Goal: Information Seeking & Learning: Learn about a topic

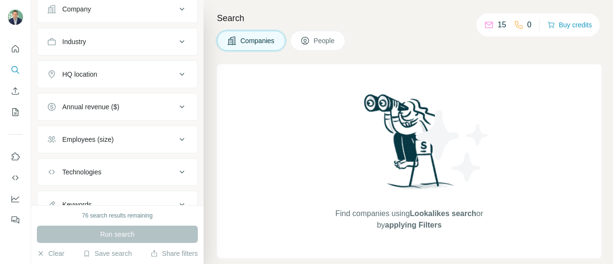
scroll to position [122, 0]
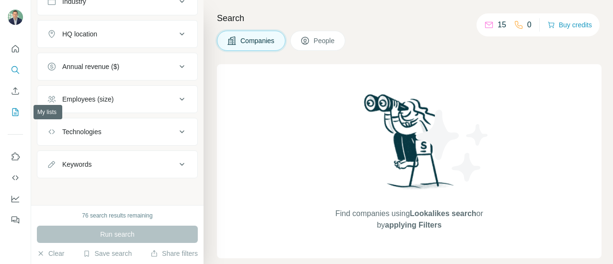
click at [14, 110] on icon "My lists" at bounding box center [16, 112] width 10 height 10
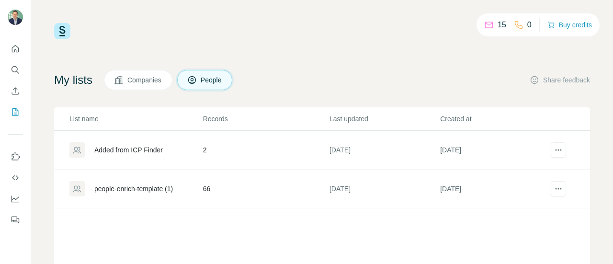
click at [154, 76] on span "Companies" at bounding box center [144, 80] width 35 height 10
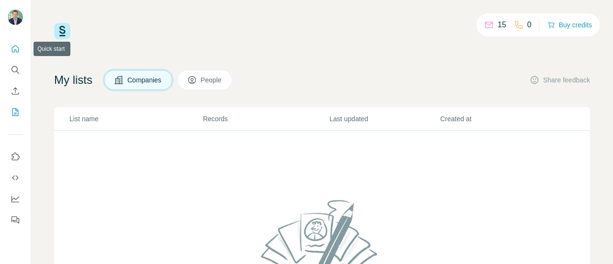
click at [17, 47] on icon "Quick start" at bounding box center [16, 49] width 10 height 10
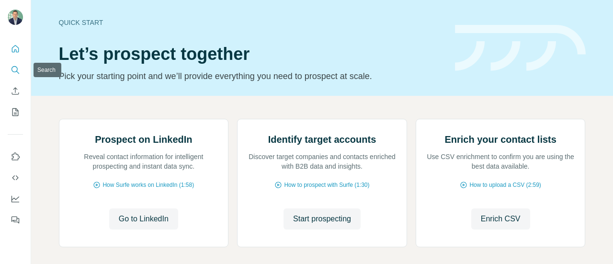
click at [12, 70] on icon "Search" at bounding box center [16, 70] width 10 height 10
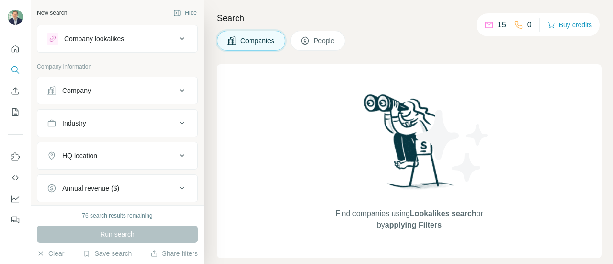
click at [80, 97] on button "Company" at bounding box center [117, 90] width 160 height 23
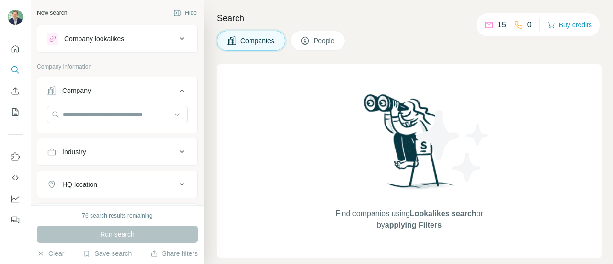
click at [320, 41] on span "People" at bounding box center [325, 41] width 22 height 10
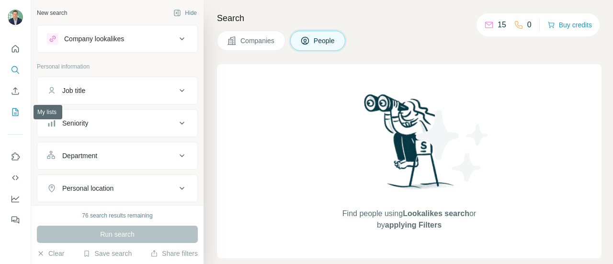
click at [12, 112] on icon "My lists" at bounding box center [15, 112] width 6 height 8
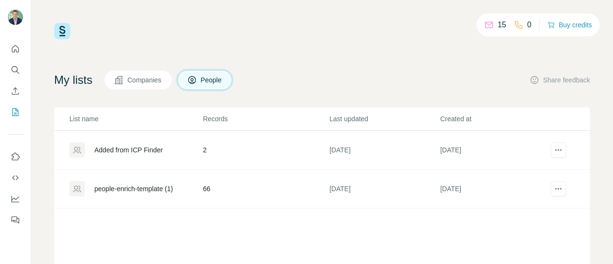
click at [152, 153] on div "Added from ICP Finder" at bounding box center [128, 150] width 69 height 10
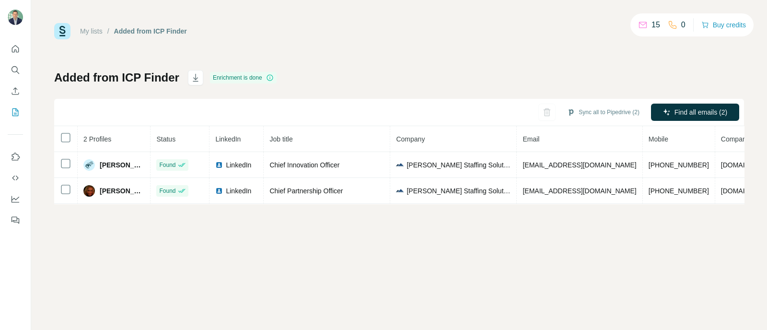
click at [451, 250] on div "My lists / Added from ICP Finder 15 0 Buy credits Added from ICP Finder Enrichm…" at bounding box center [399, 165] width 736 height 330
click at [605, 109] on button "Sync all to Pipedrive (2)" at bounding box center [603, 112] width 86 height 14
click at [446, 285] on div "My lists / Added from ICP Finder 15 0 Buy credits Added from ICP Finder Enrichm…" at bounding box center [399, 165] width 736 height 330
click at [690, 22] on button "Buy credits" at bounding box center [723, 24] width 45 height 13
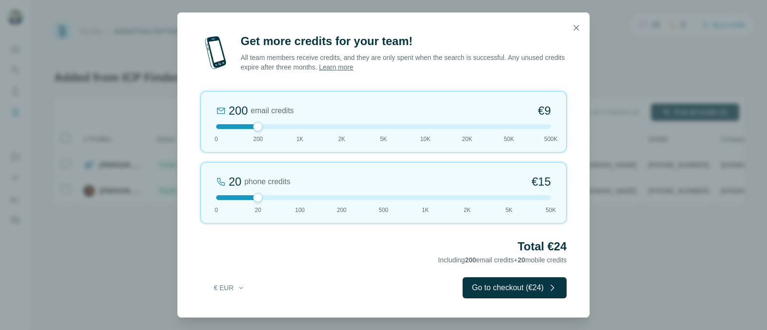
click at [236, 292] on button "€ EUR" at bounding box center [229, 287] width 45 height 17
click at [230, 308] on div "$ USD" at bounding box center [248, 309] width 81 height 10
click at [575, 27] on icon "button" at bounding box center [576, 28] width 10 height 10
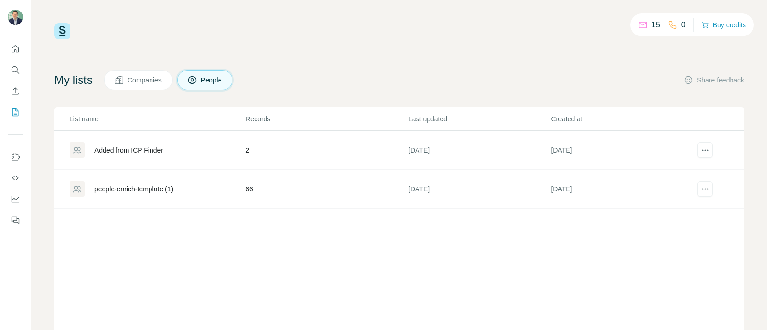
click at [157, 190] on div "people-enrich-template (1)" at bounding box center [133, 189] width 79 height 10
click at [142, 78] on span "Companies" at bounding box center [144, 80] width 35 height 10
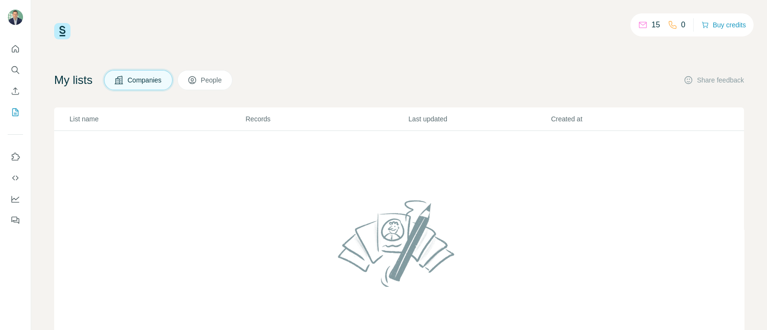
click at [206, 78] on button "People" at bounding box center [205, 80] width 56 height 20
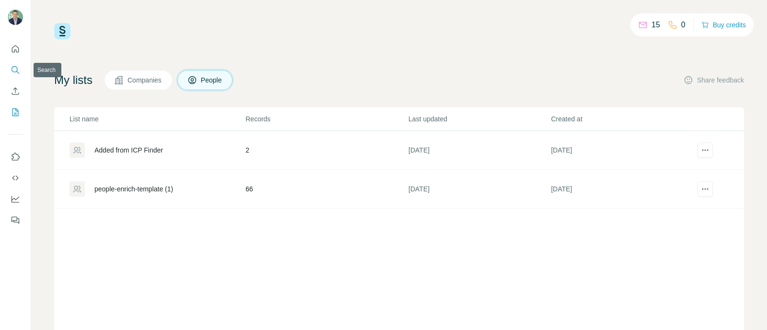
click at [15, 73] on icon "Search" at bounding box center [16, 70] width 10 height 10
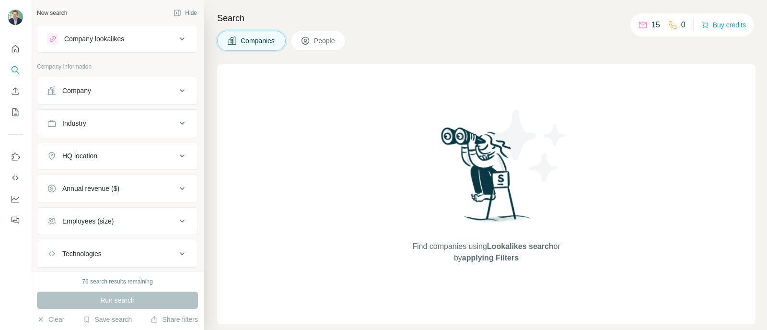
click at [159, 38] on div "Company lookalikes" at bounding box center [111, 39] width 129 height 12
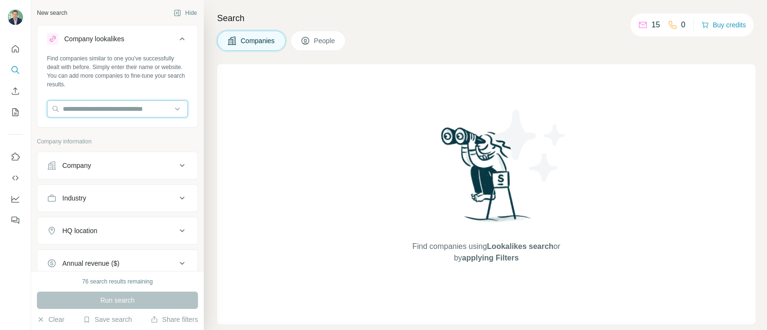
click at [135, 108] on input "text" at bounding box center [117, 108] width 141 height 17
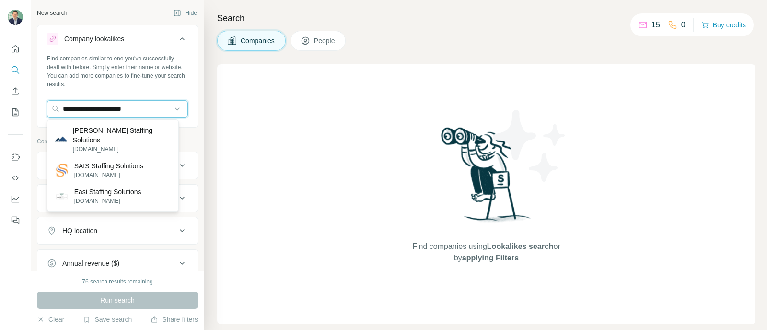
type input "**********"
click at [146, 131] on p "[PERSON_NAME] Staffing Solutions" at bounding box center [122, 135] width 98 height 19
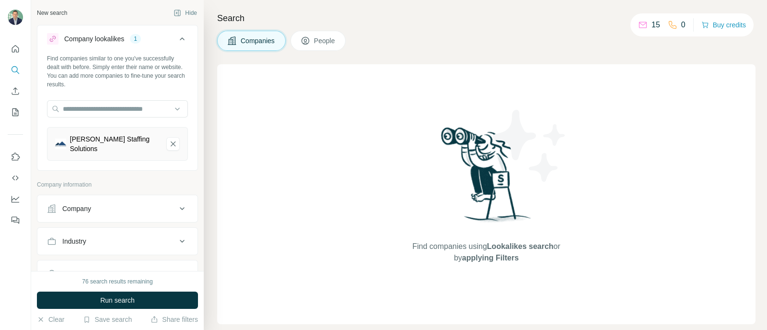
click at [120, 304] on span "Run search" at bounding box center [117, 300] width 35 height 10
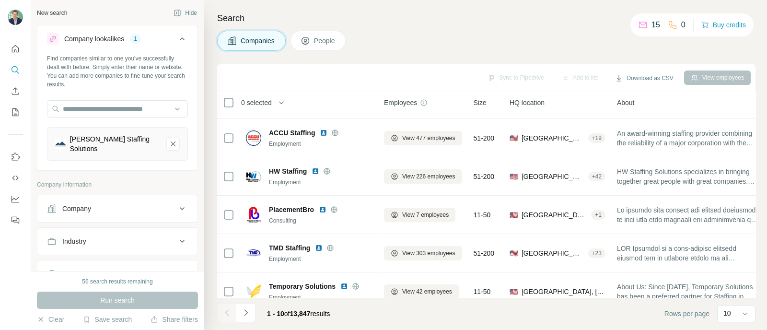
scroll to position [146, 0]
